Goal: Transaction & Acquisition: Register for event/course

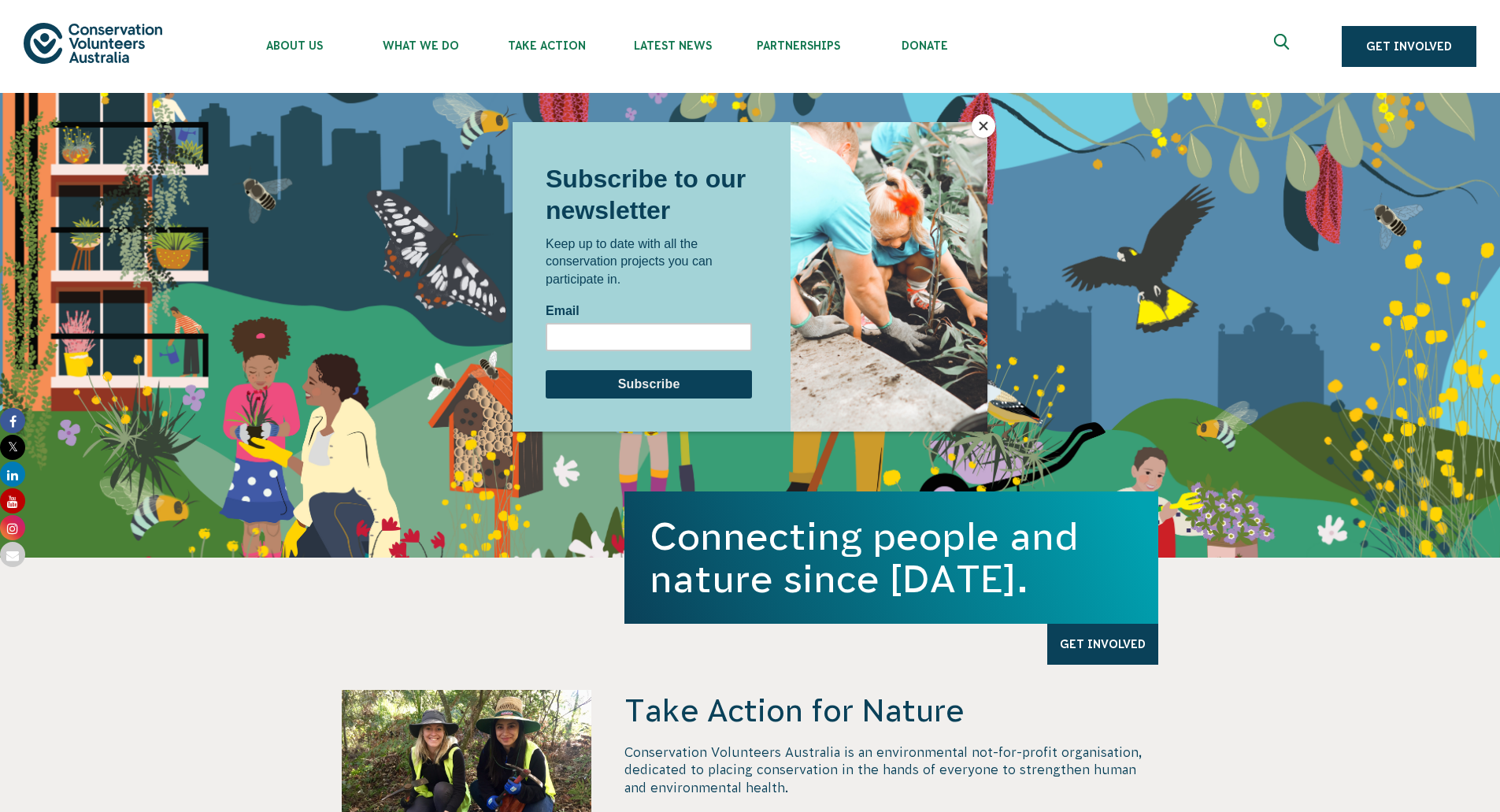
click at [549, 45] on div at bounding box center [750, 406] width 1500 height 812
click at [685, 48] on div at bounding box center [750, 406] width 1500 height 812
click at [982, 120] on button "Close" at bounding box center [984, 126] width 24 height 24
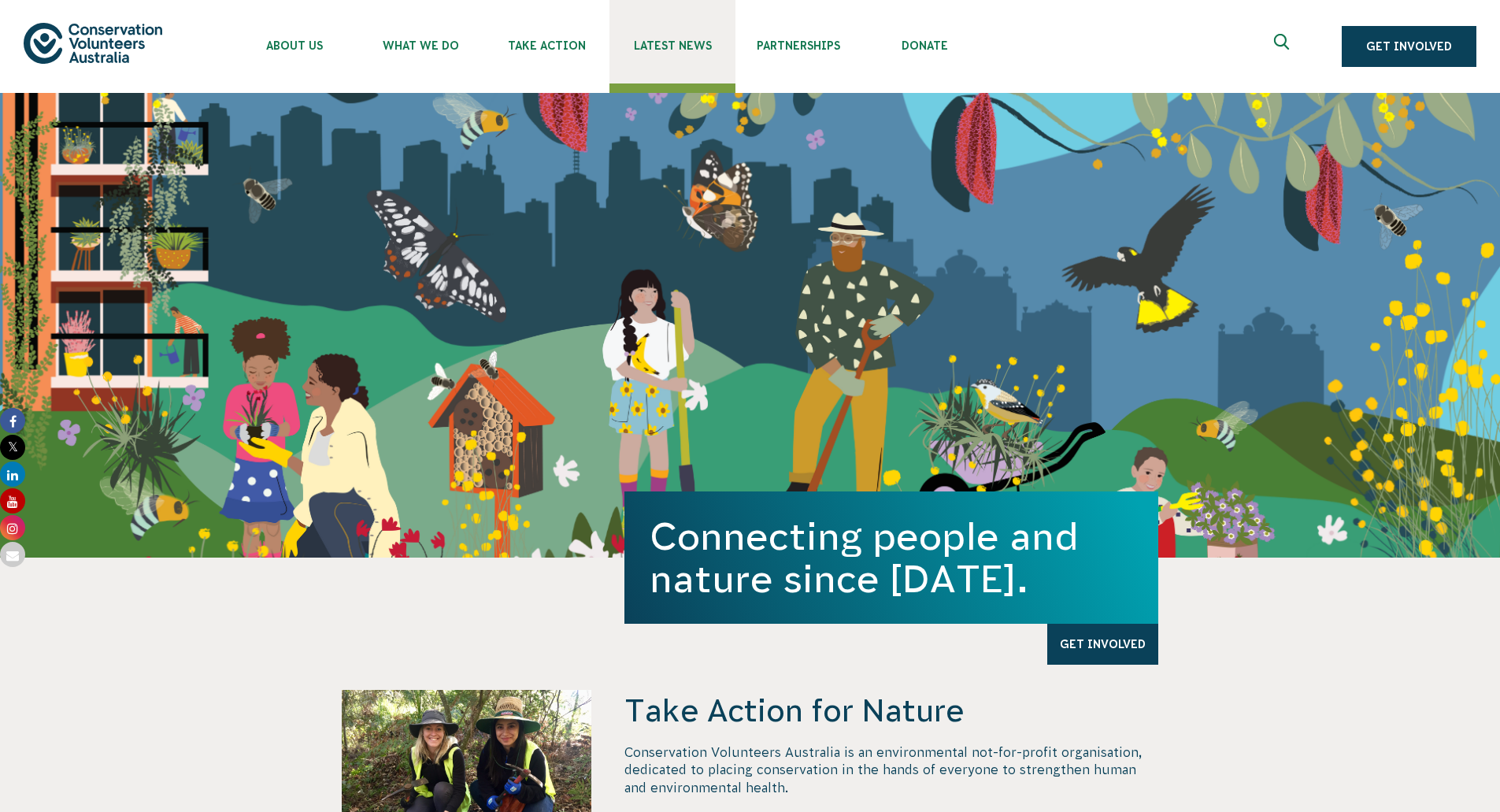
click at [671, 43] on span "Latest News" at bounding box center [672, 46] width 126 height 13
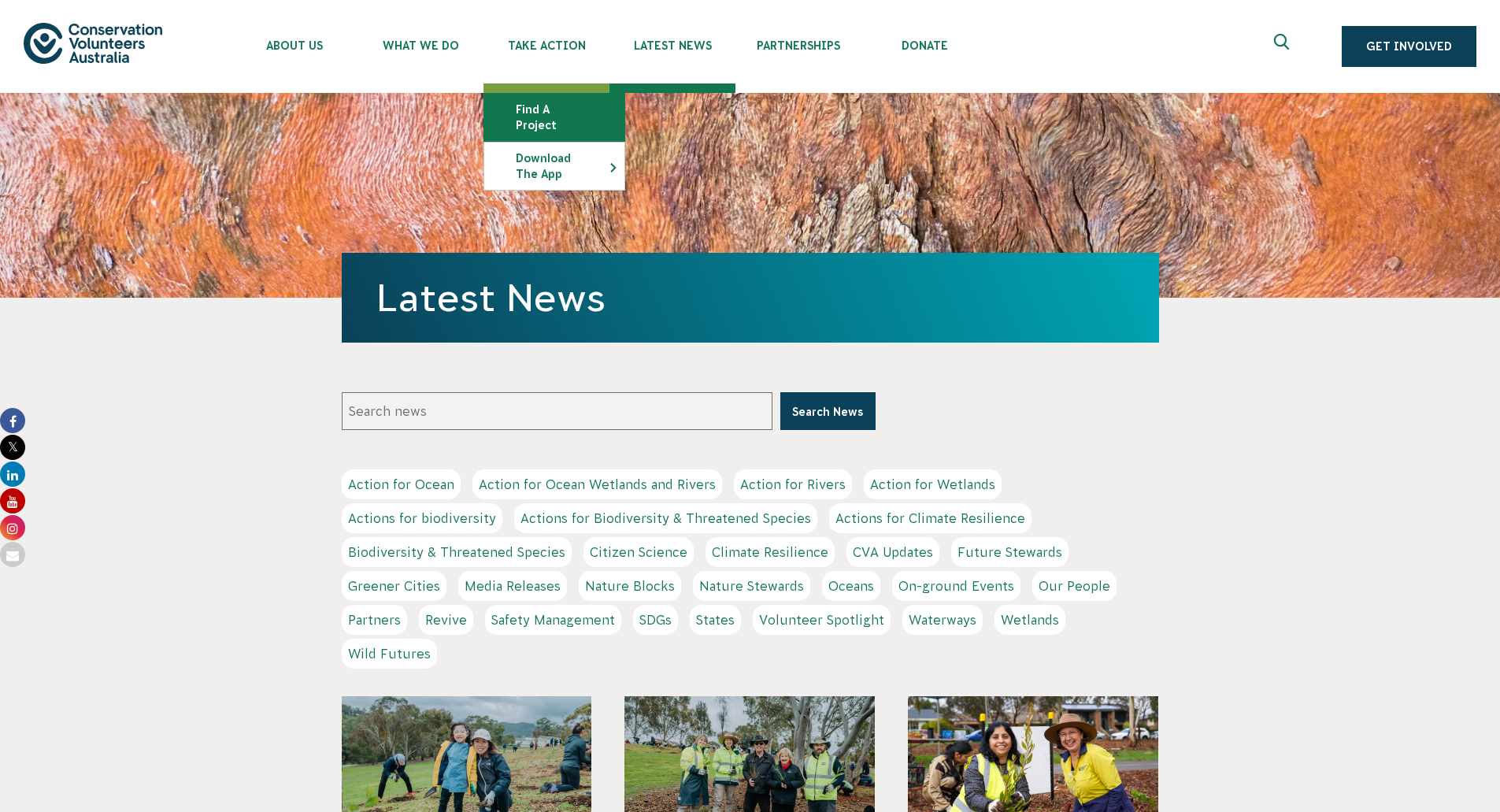
click at [548, 109] on link "Find a project" at bounding box center [555, 117] width 141 height 47
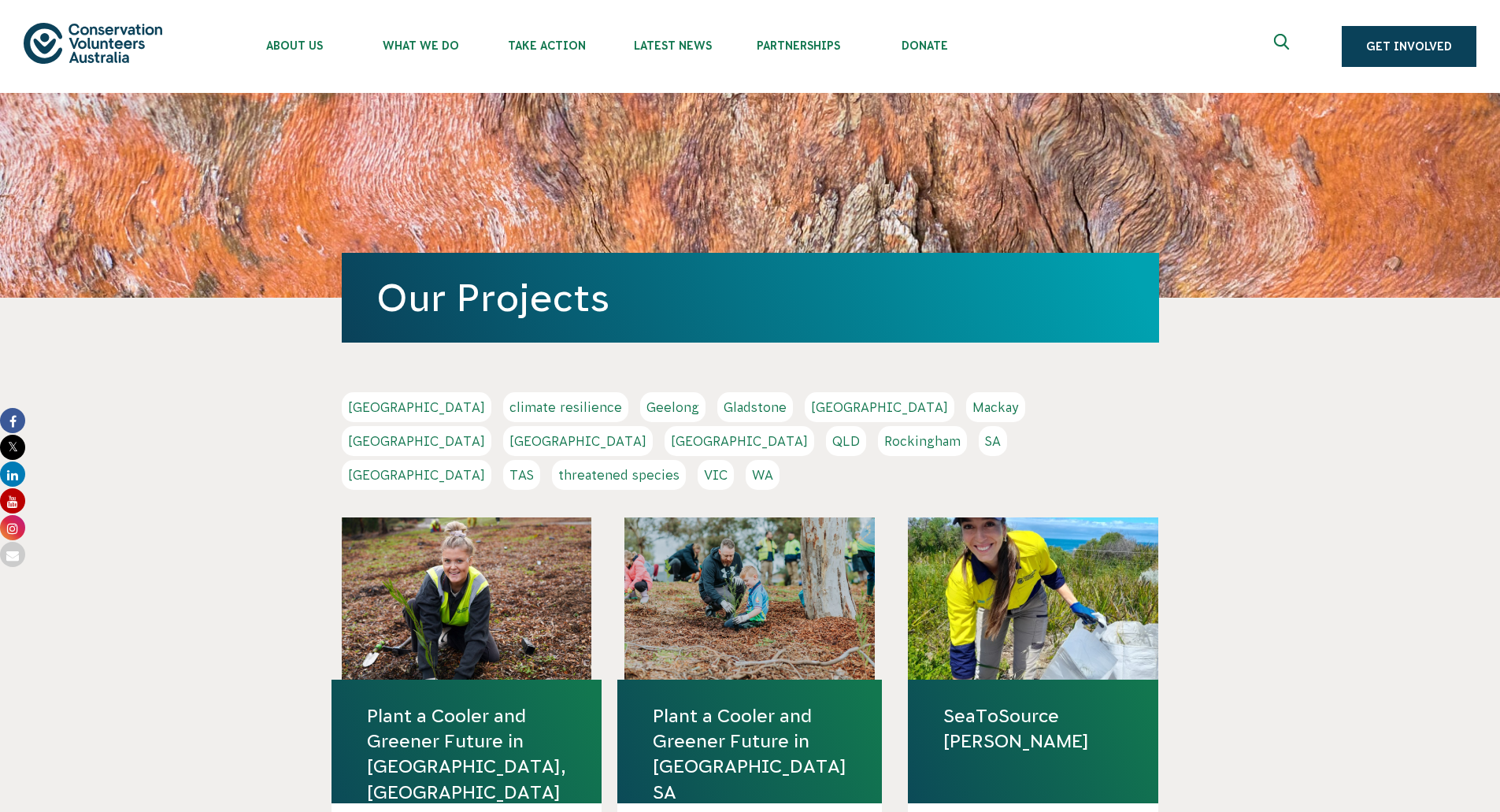
click at [491, 426] on link "Melbourne" at bounding box center [417, 441] width 150 height 30
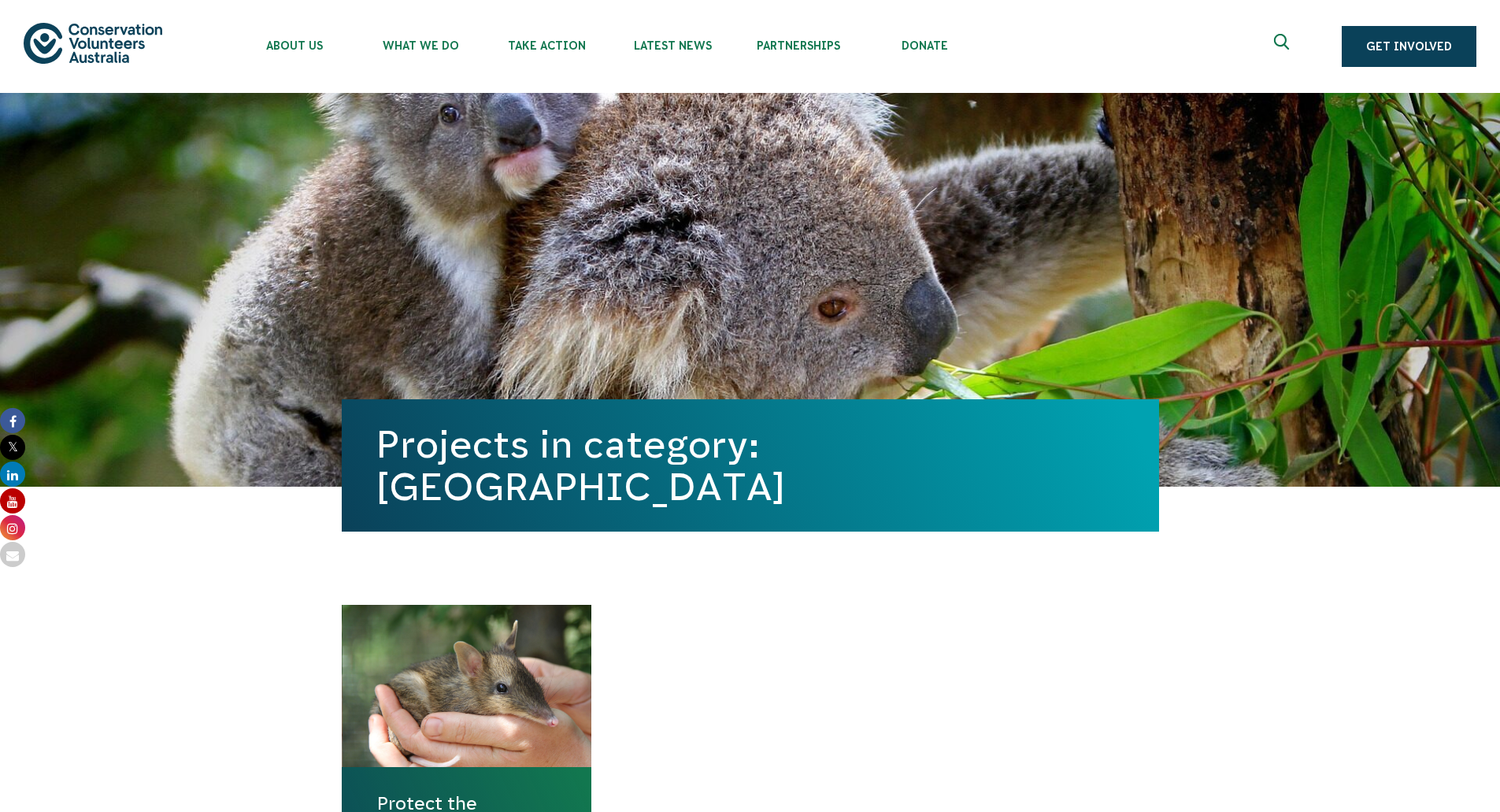
scroll to position [473, 0]
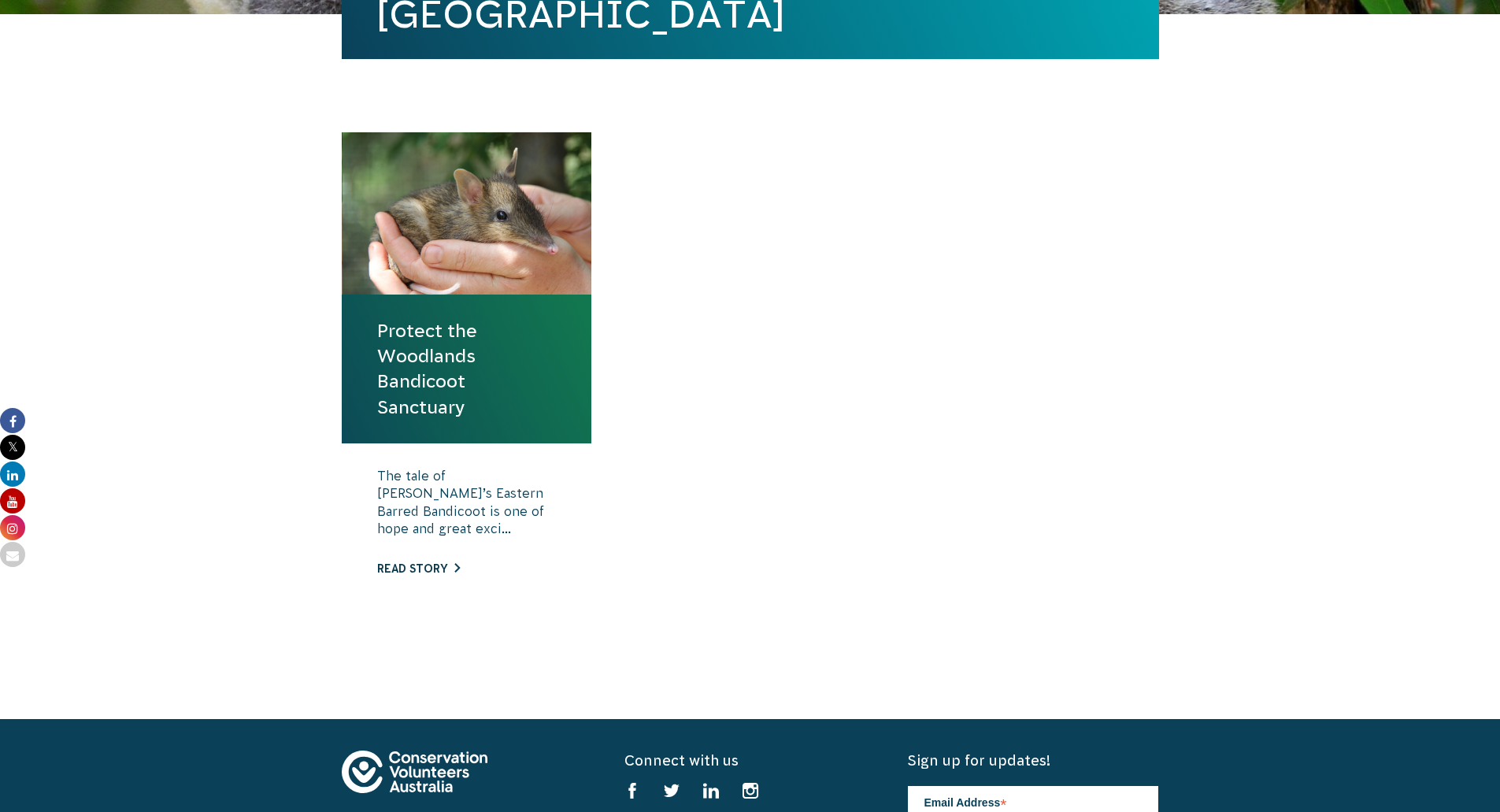
click at [409, 563] on link "Read story" at bounding box center [418, 569] width 82 height 13
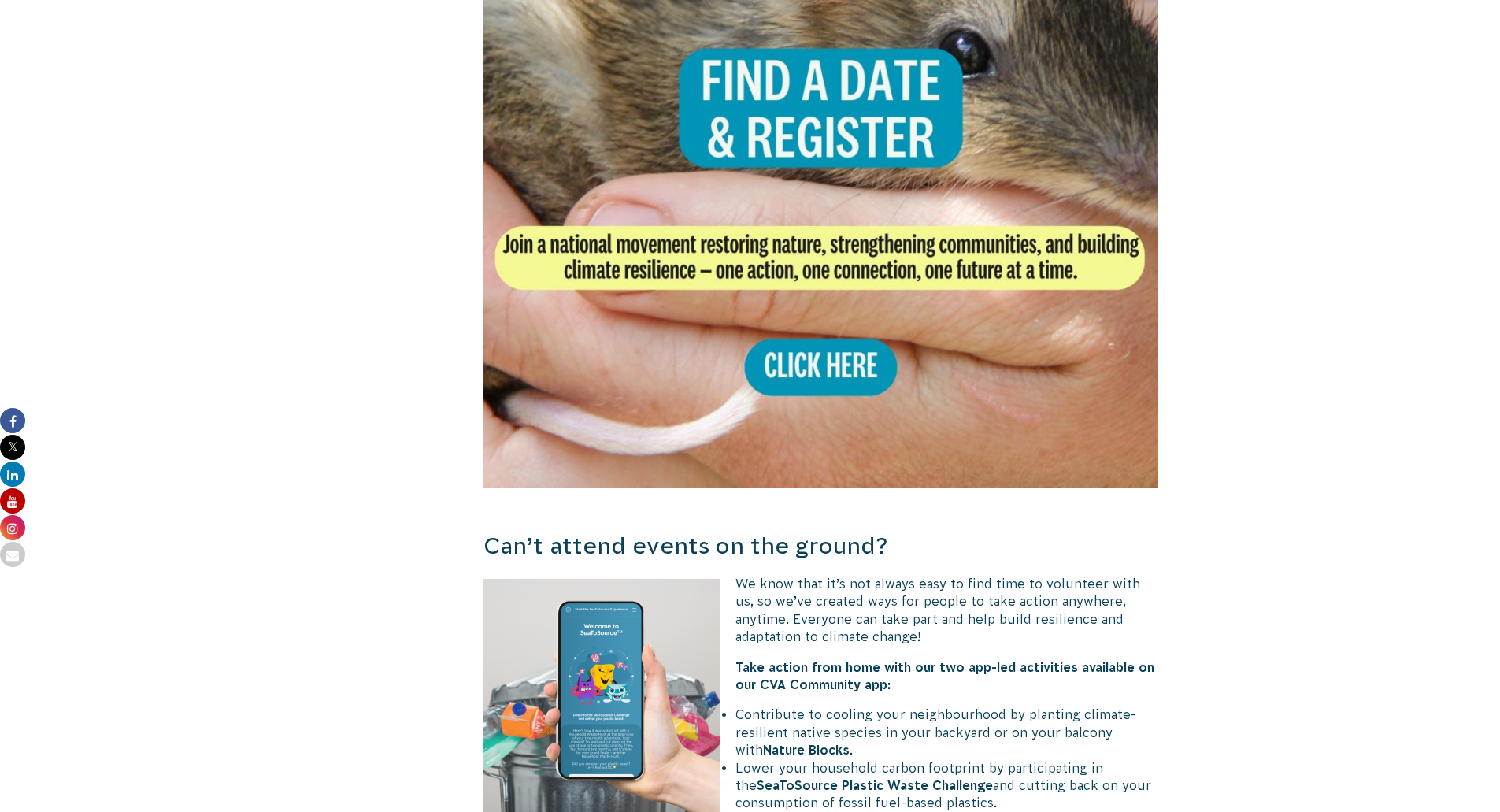
scroll to position [3230, 0]
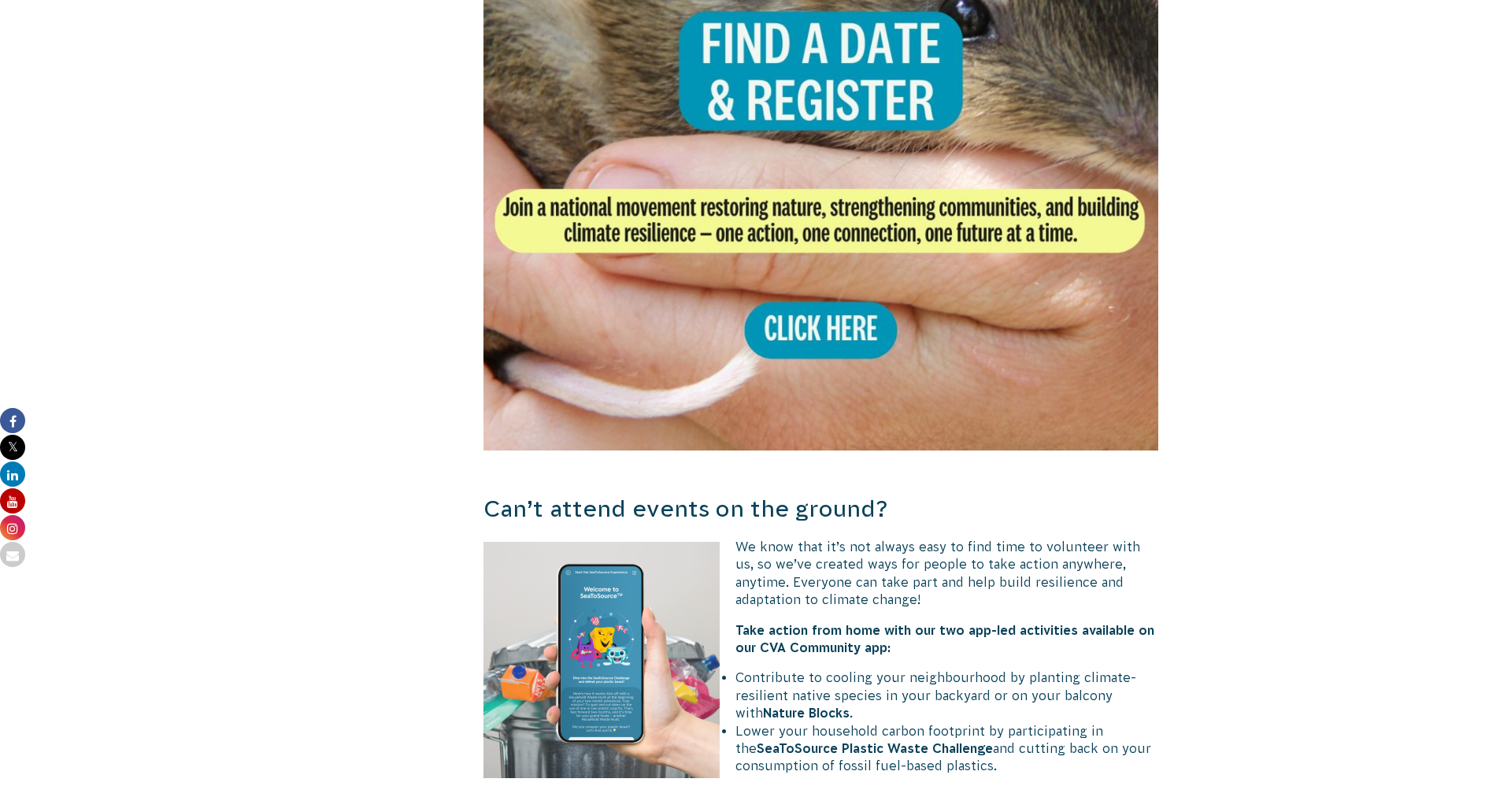
click at [838, 314] on img at bounding box center [821, 112] width 676 height 676
